Goal: Contribute content: Contribute content

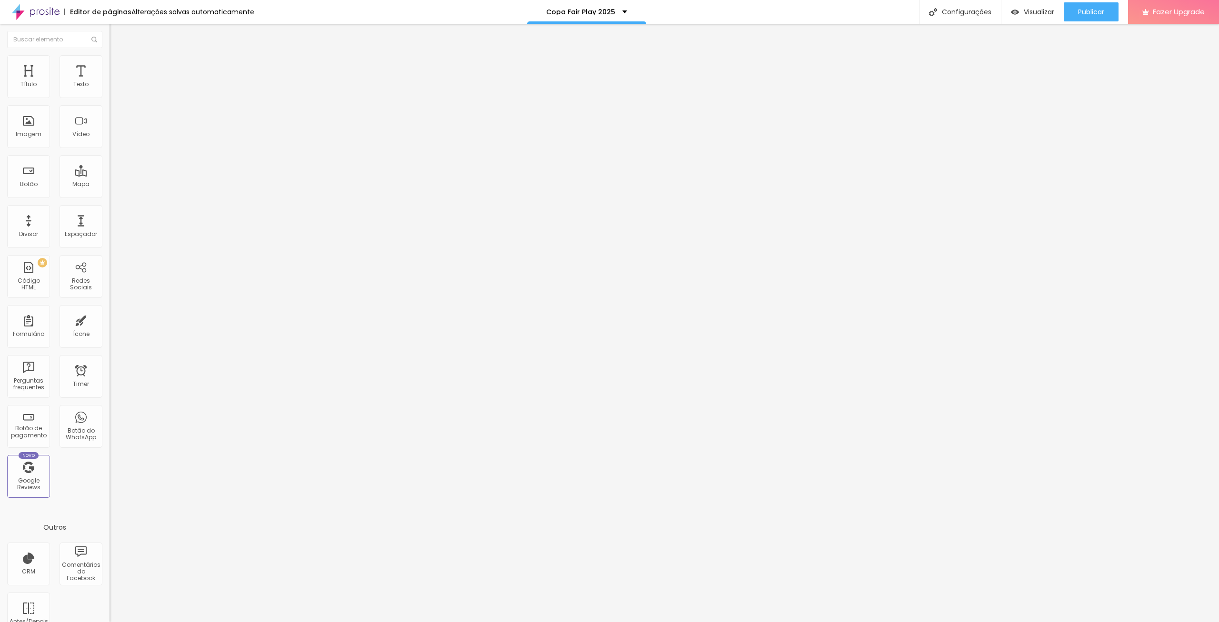
click at [109, 82] on span "Trocar imagem" at bounding box center [135, 78] width 52 height 8
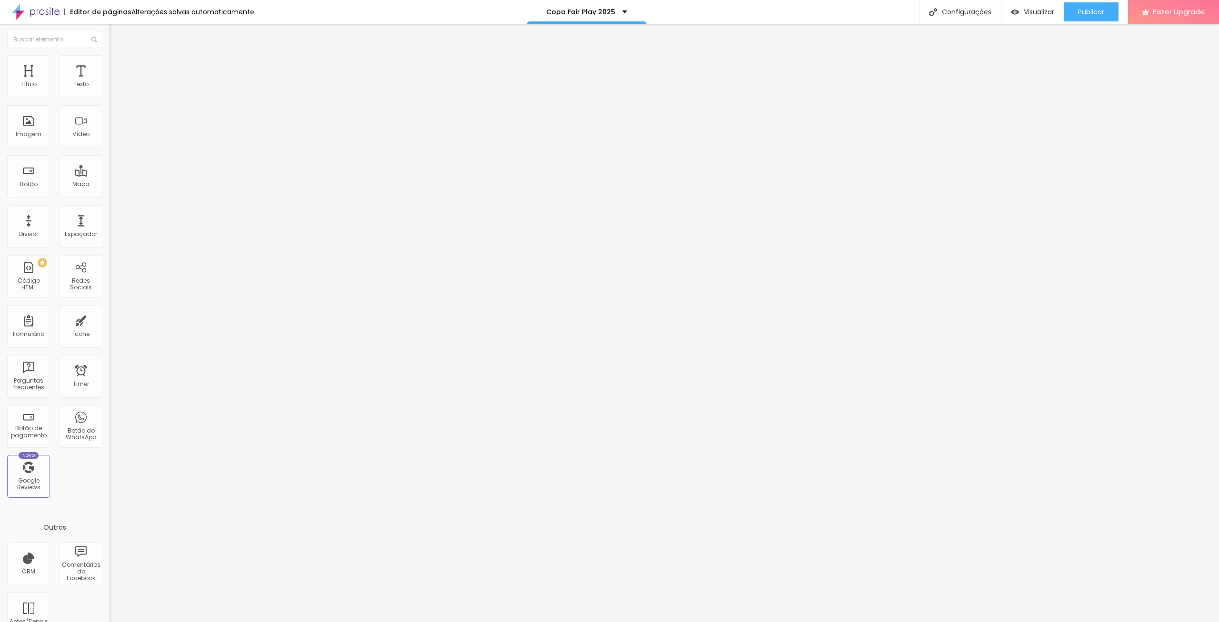
click at [109, 82] on span "Trocar imagem" at bounding box center [135, 78] width 52 height 8
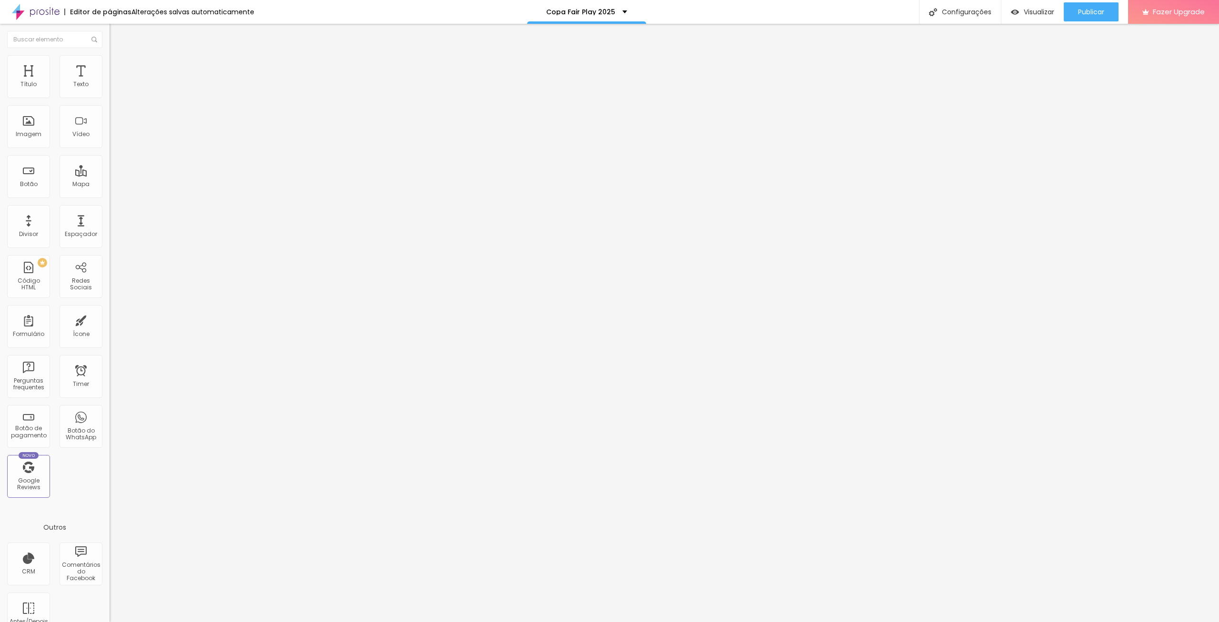
click at [109, 82] on span "Trocar imagem" at bounding box center [135, 78] width 52 height 8
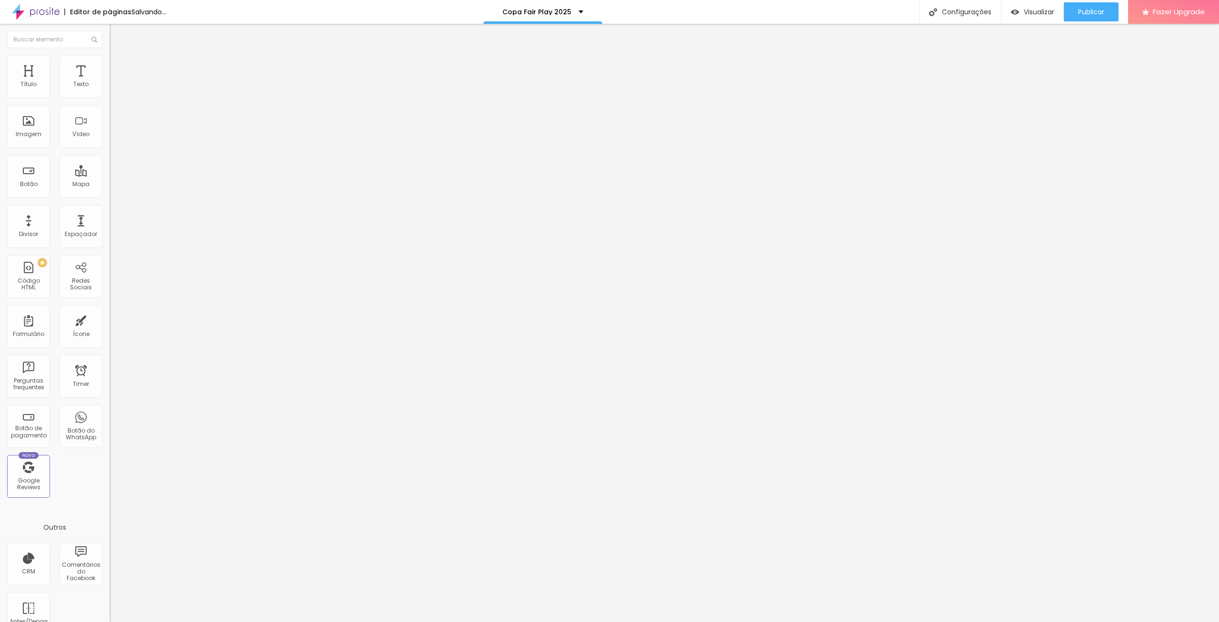
click at [607, 12] on span "Publicar" at bounding box center [1091, 12] width 26 height 8
click at [607, 13] on span "Visualizar" at bounding box center [1030, 12] width 30 height 8
drag, startPoint x: 74, startPoint y: 259, endPoint x: 123, endPoint y: 259, distance: 49.0
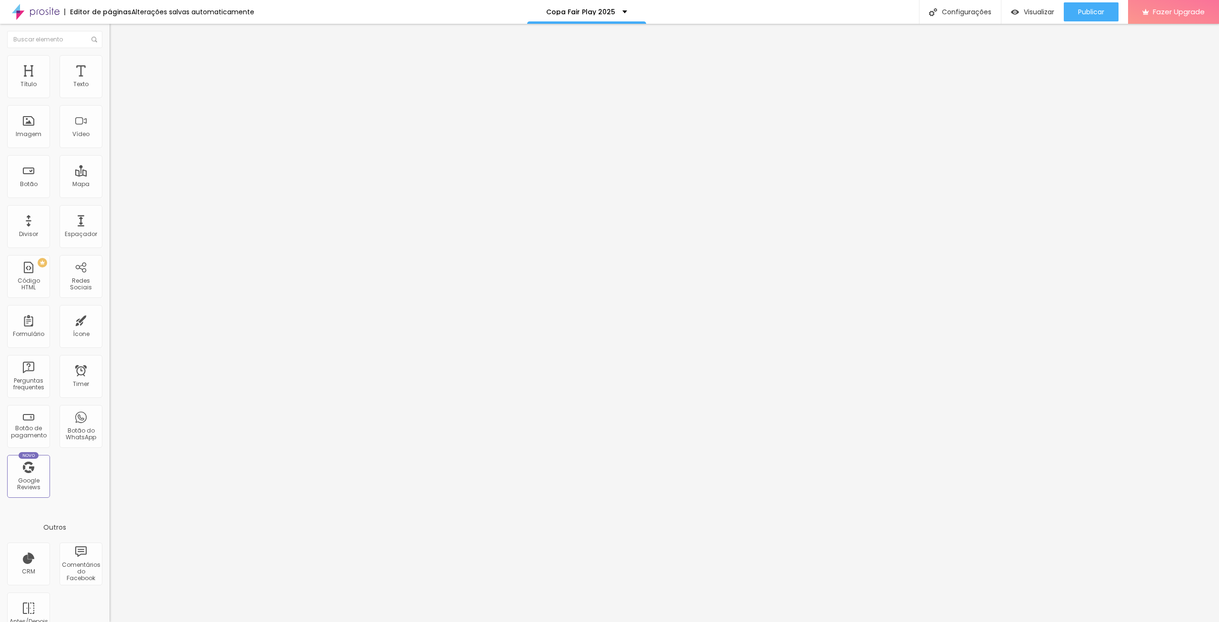
click at [123, 195] on input "[URL][DOMAIN_NAME]" at bounding box center [166, 191] width 114 height 10
type input "[URL][DOMAIN_NAME]"
click at [109, 325] on div "Editar Imagem Conteúdo Estilo Avançado Trocar imagem Descrição da imagem (Alt) …" at bounding box center [163, 323] width 109 height 598
click at [607, 2] on button "Publicar" at bounding box center [1091, 11] width 55 height 19
click at [109, 63] on li "Estilo" at bounding box center [163, 60] width 109 height 10
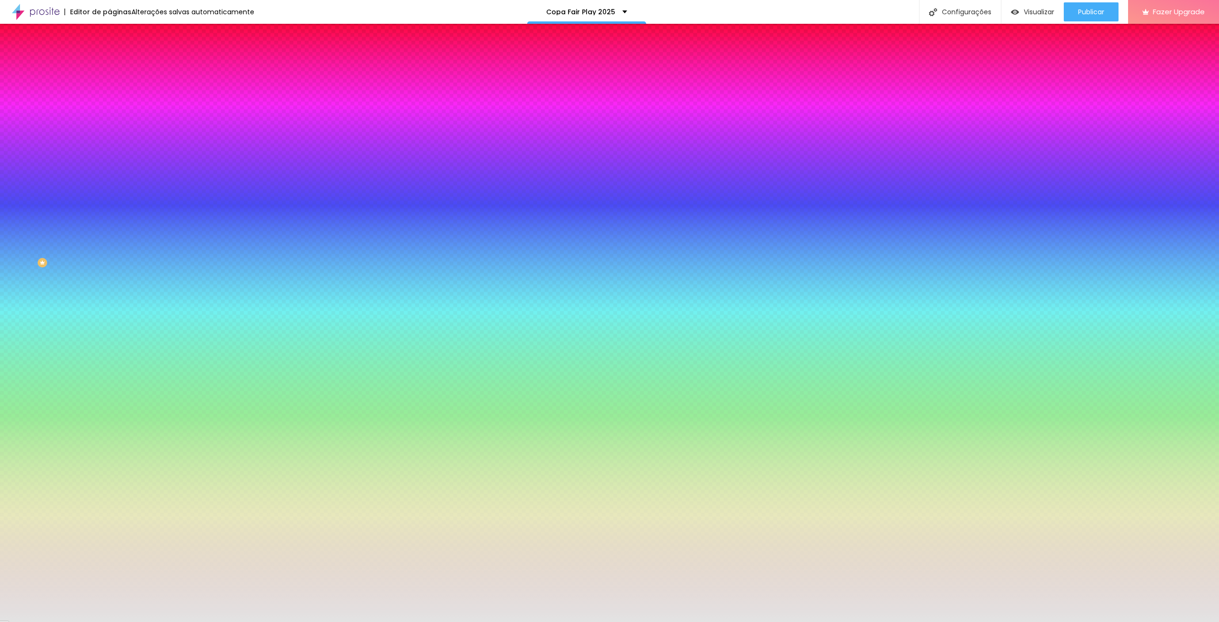
click at [109, 129] on div at bounding box center [163, 129] width 109 height 0
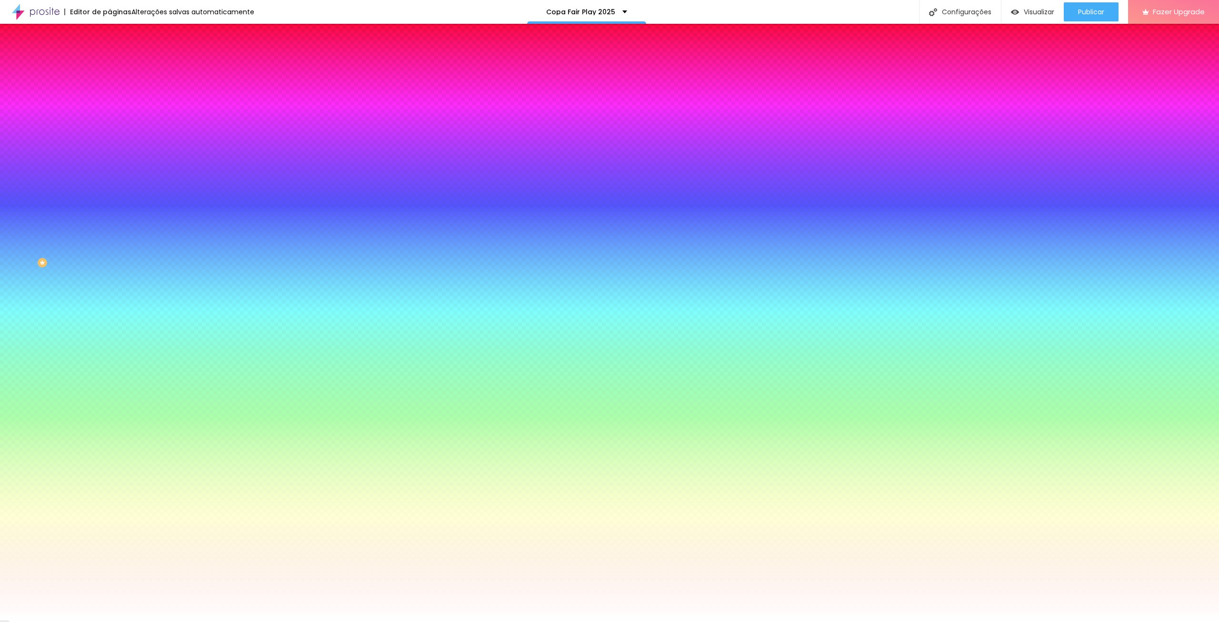
type input "#000000"
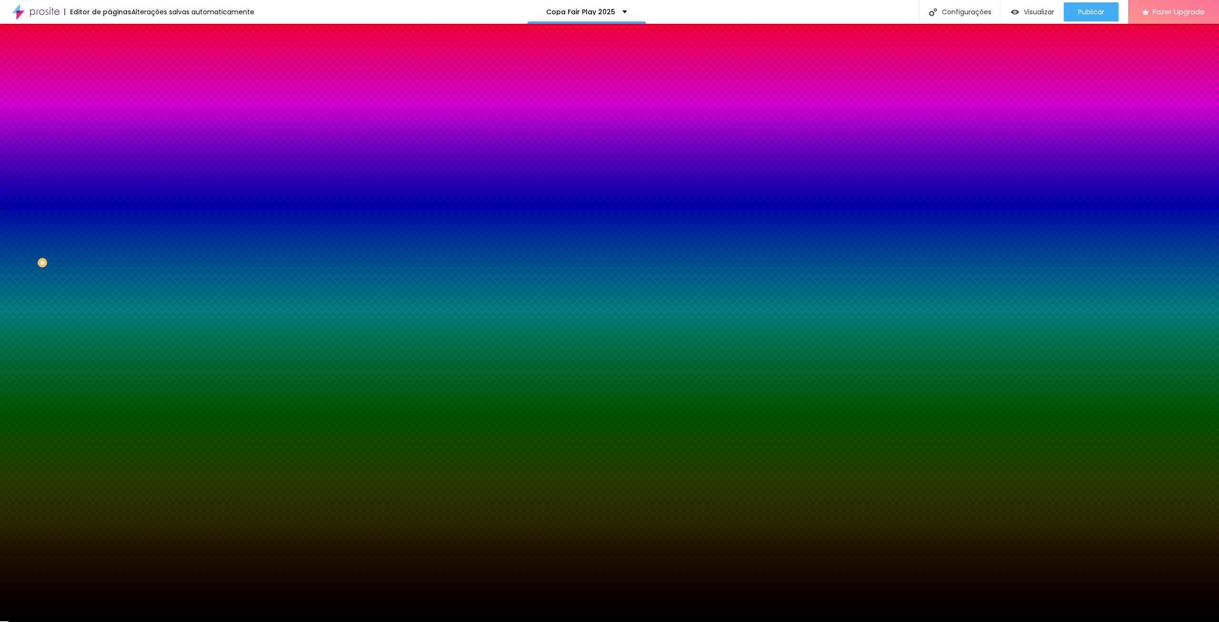
drag, startPoint x: 48, startPoint y: 218, endPoint x: 0, endPoint y: 293, distance: 89.7
click at [109, 139] on div at bounding box center [163, 139] width 109 height 0
click at [607, 11] on span "Publicar" at bounding box center [1091, 12] width 26 height 8
click at [607, 15] on span "Publicar" at bounding box center [1091, 12] width 26 height 8
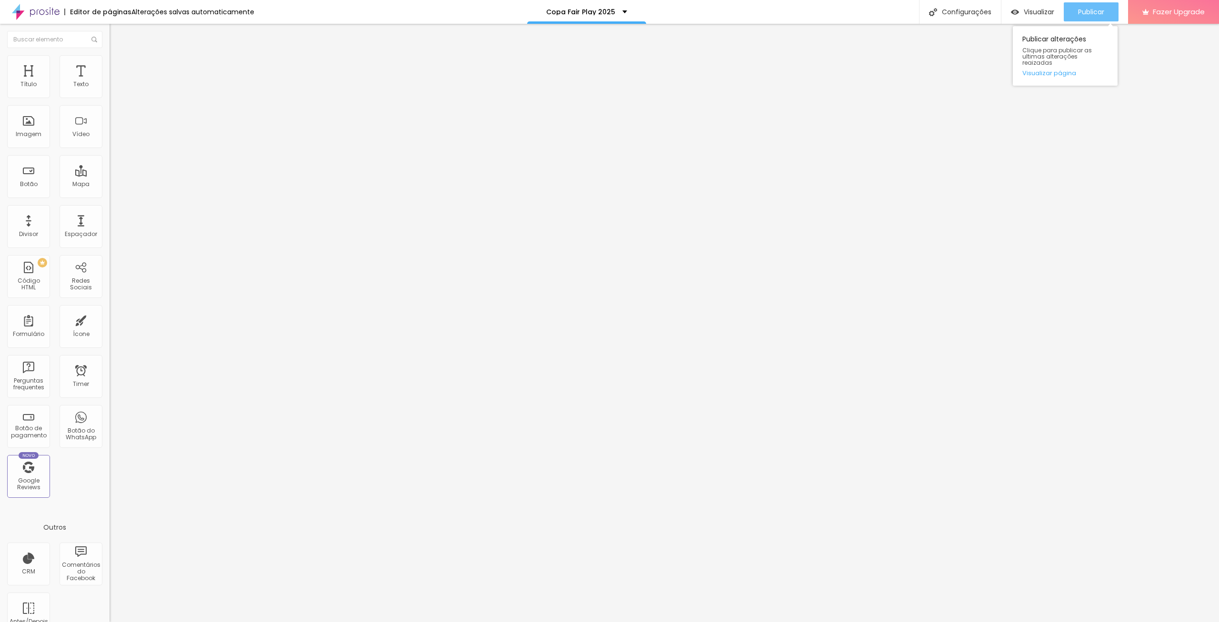
click at [607, 10] on span "Publicar" at bounding box center [1091, 12] width 26 height 8
click at [109, 82] on span "Trocar imagem" at bounding box center [135, 78] width 52 height 8
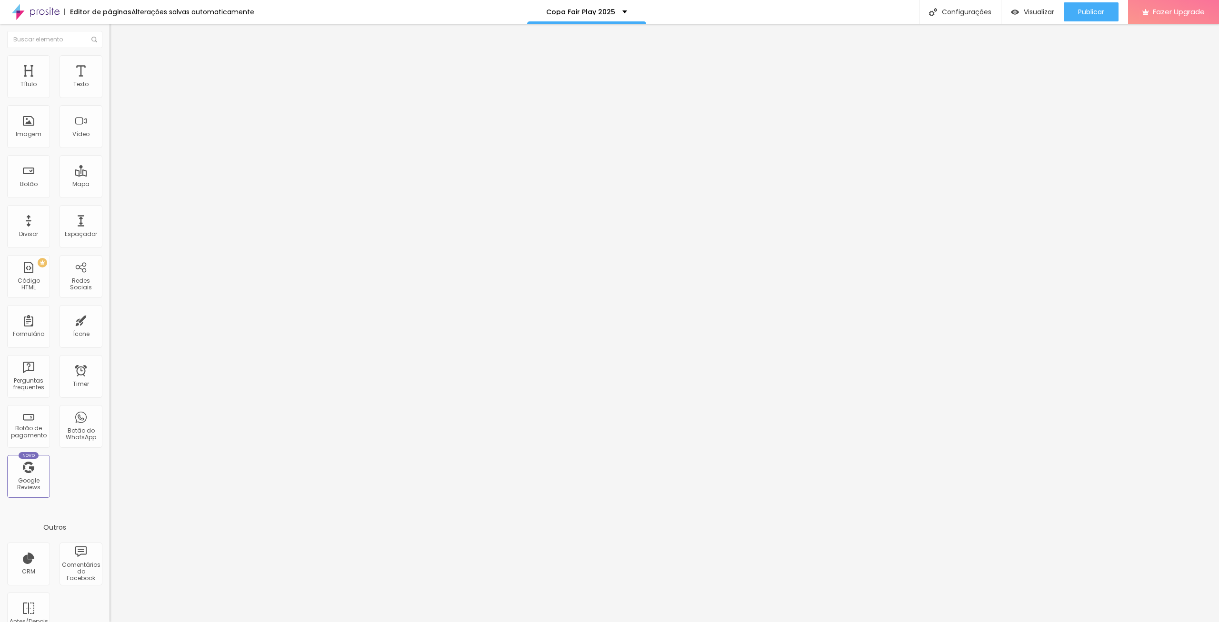
click at [109, 61] on li "Estilo" at bounding box center [163, 60] width 109 height 10
click at [607, 13] on span "Publicar" at bounding box center [1091, 12] width 26 height 8
click at [109, 60] on ul "Conteúdo Estilo Avançado" at bounding box center [163, 60] width 109 height 29
click at [109, 64] on li "Estilo" at bounding box center [163, 60] width 109 height 10
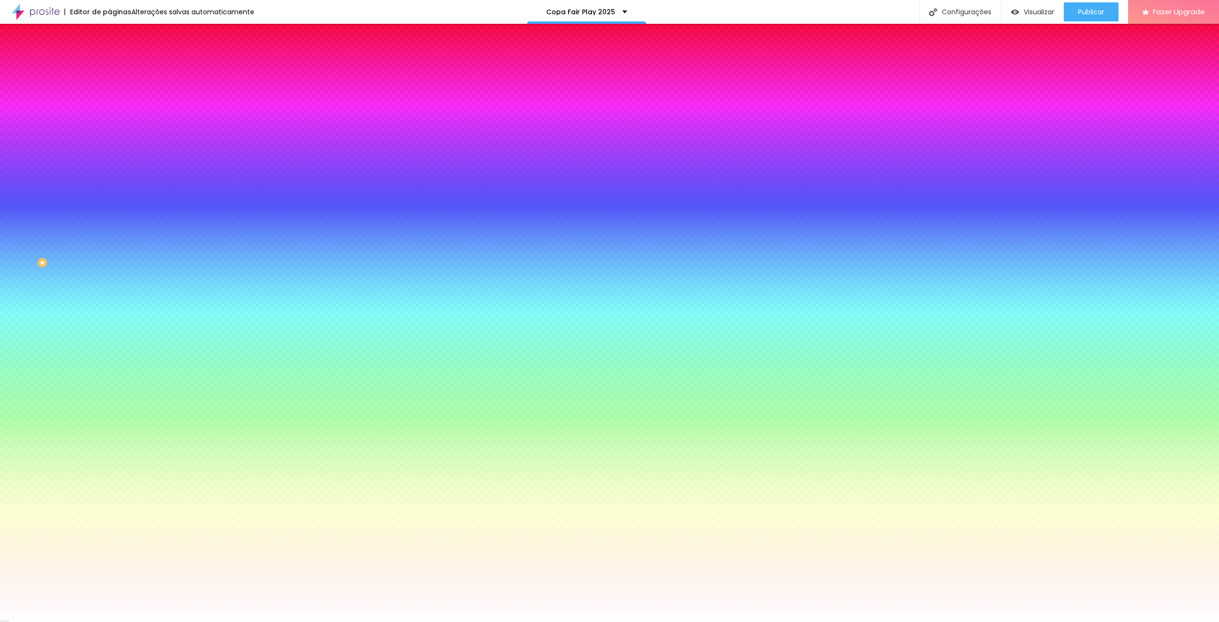
click at [109, 91] on div at bounding box center [163, 91] width 109 height 0
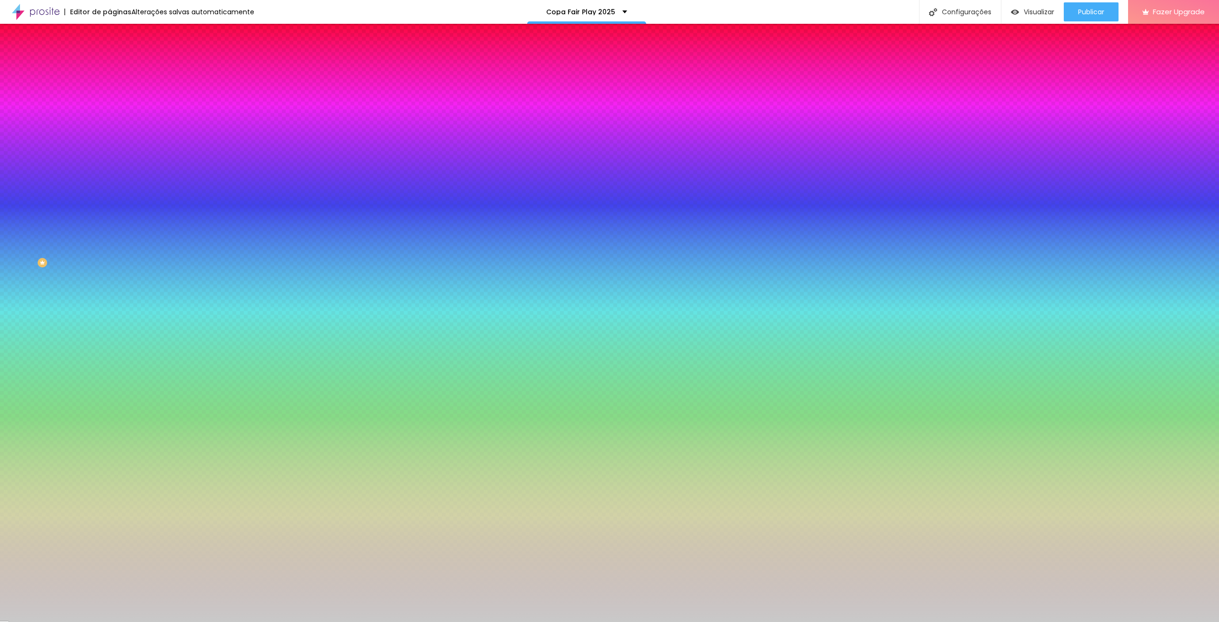
drag, startPoint x: 19, startPoint y: 130, endPoint x: 13, endPoint y: 122, distance: 9.9
click at [109, 100] on div at bounding box center [163, 100] width 109 height 0
click at [607, 9] on button "Publicar" at bounding box center [1091, 11] width 55 height 19
click at [109, 91] on div at bounding box center [163, 91] width 109 height 0
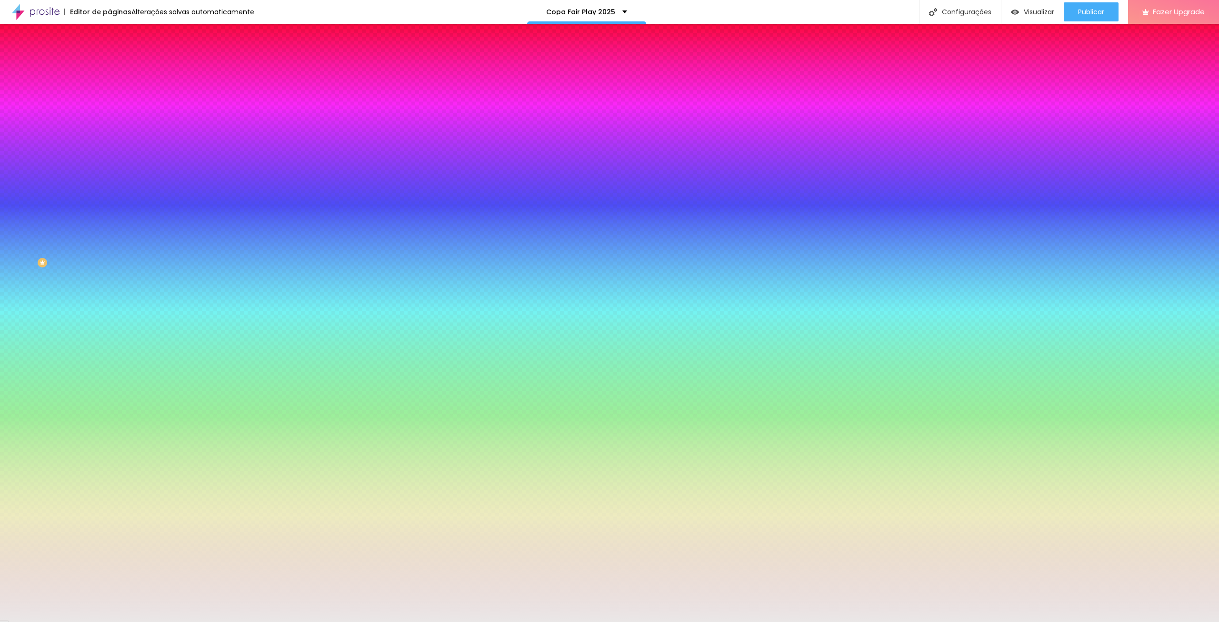
type input "#FFFFFF"
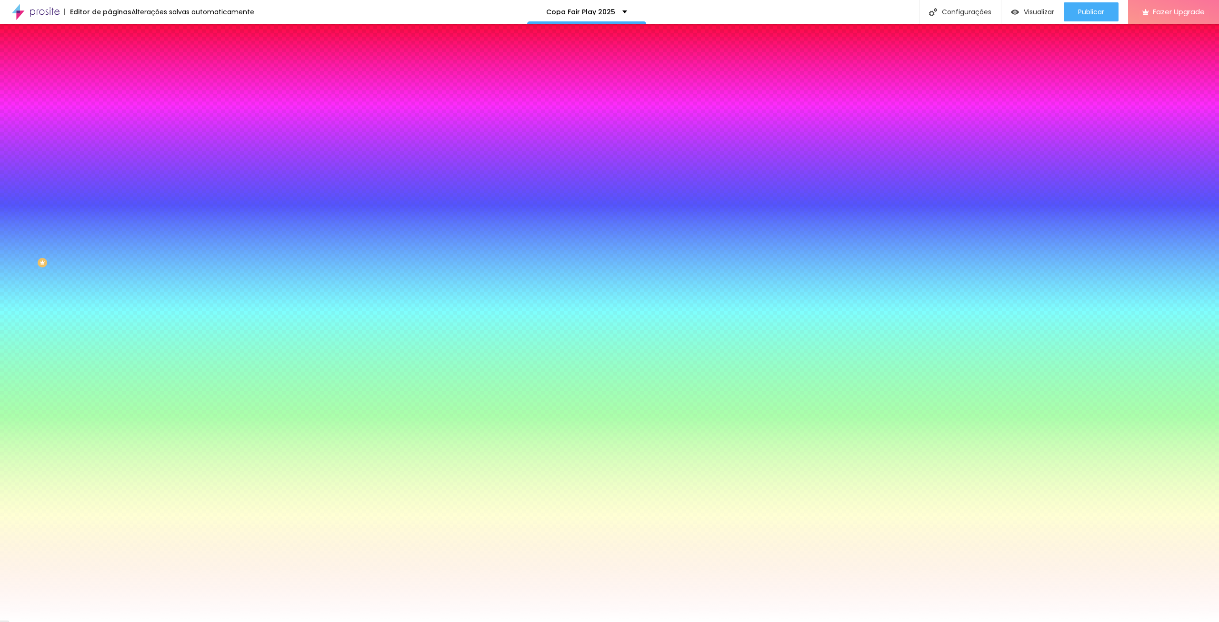
drag, startPoint x: 13, startPoint y: 111, endPoint x: 0, endPoint y: 97, distance: 19.6
click at [109, 100] on div at bounding box center [163, 100] width 109 height 0
click at [113, 88] on icon "button" at bounding box center [116, 84] width 7 height 7
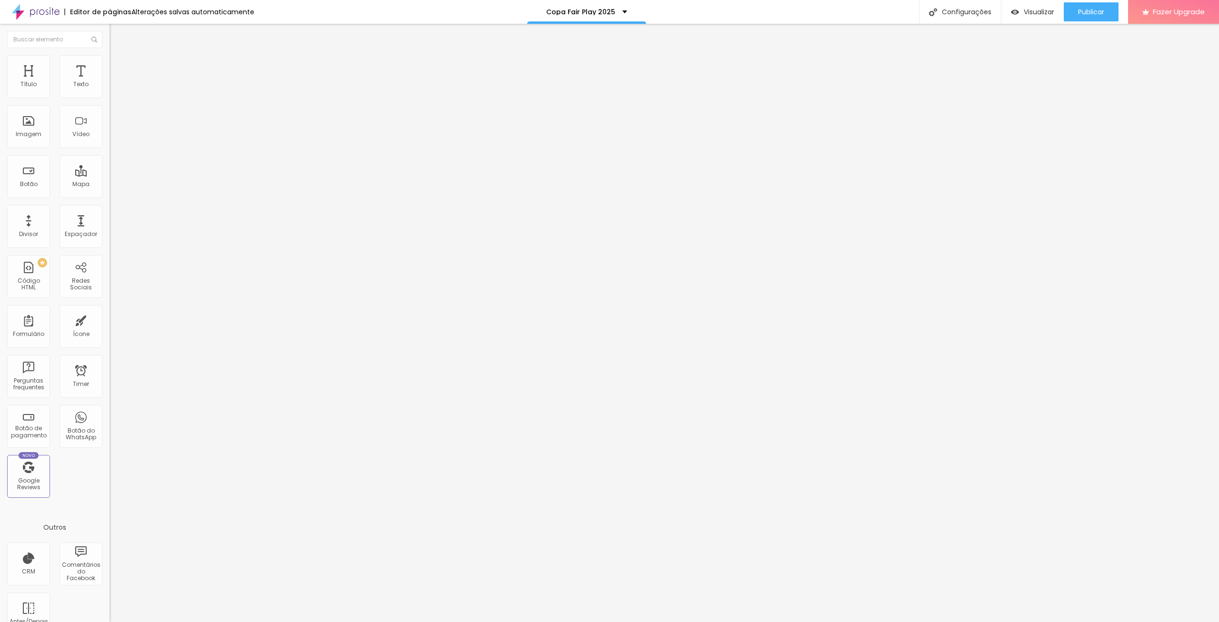
click at [117, 34] on img "button" at bounding box center [121, 35] width 8 height 8
click at [607, 13] on span "Publicar" at bounding box center [1091, 12] width 26 height 8
